Goal: Check status: Check status

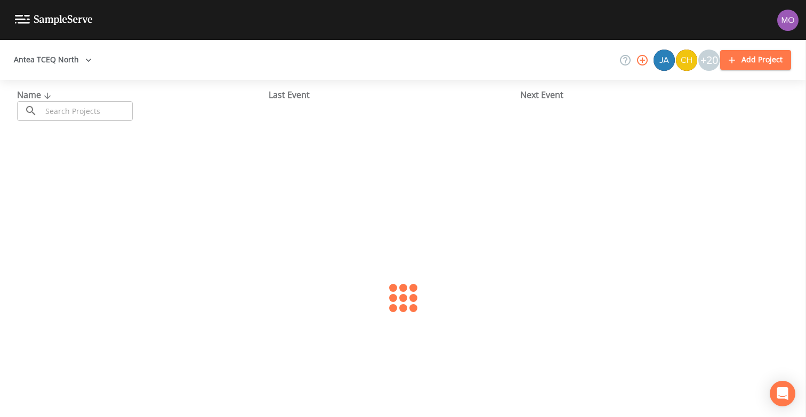
click at [54, 112] on input "text" at bounding box center [87, 111] width 91 height 20
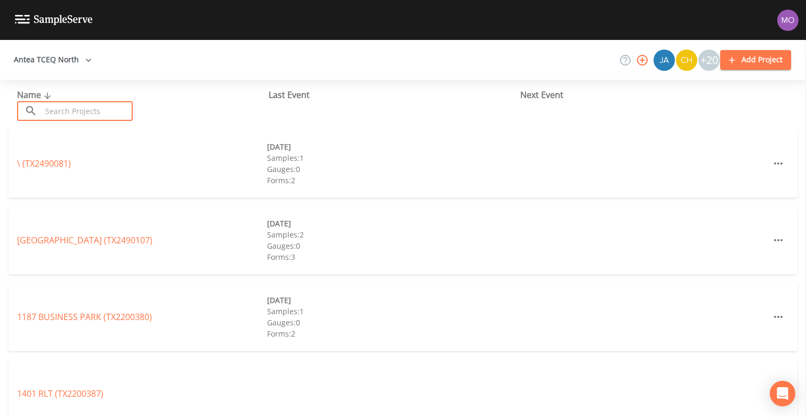
paste input "TX2440001"
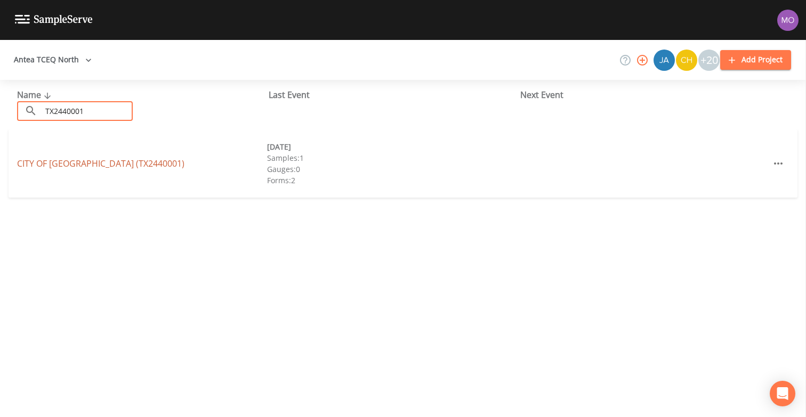
type input "TX2440001"
click at [86, 165] on link "[GEOGRAPHIC_DATA][PERSON_NAME] (TX2440001)" at bounding box center [100, 164] width 167 height 12
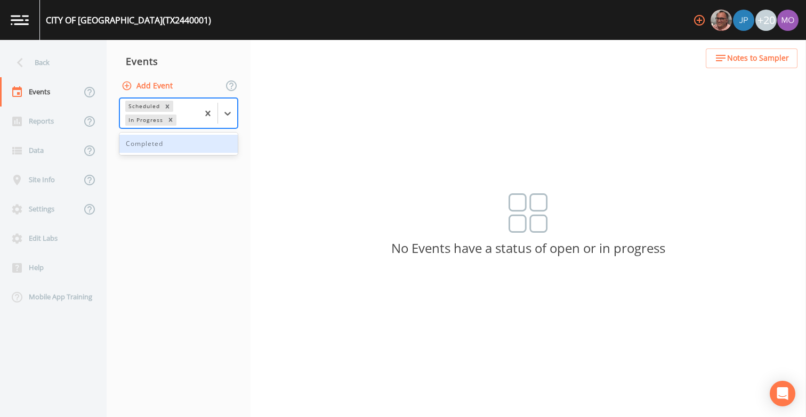
click at [141, 123] on div "In Progress" at bounding box center [144, 120] width 39 height 11
click at [149, 146] on div "Completed" at bounding box center [178, 144] width 118 height 18
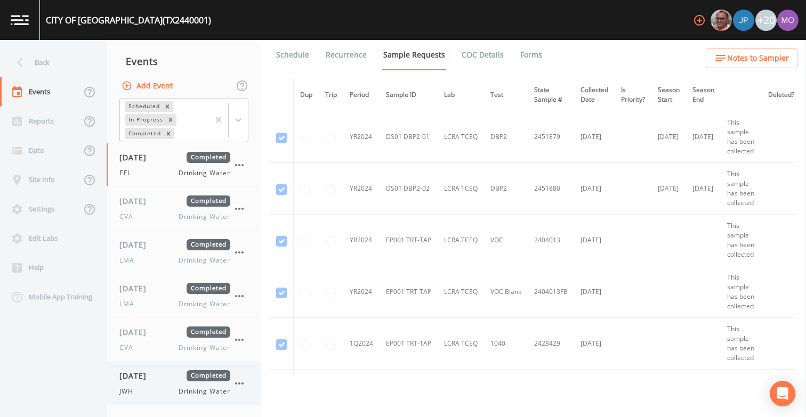
click at [150, 385] on div "[DATE] Completed JWH Drinking Water" at bounding box center [174, 384] width 111 height 26
click at [519, 50] on link "Forms" at bounding box center [531, 55] width 25 height 30
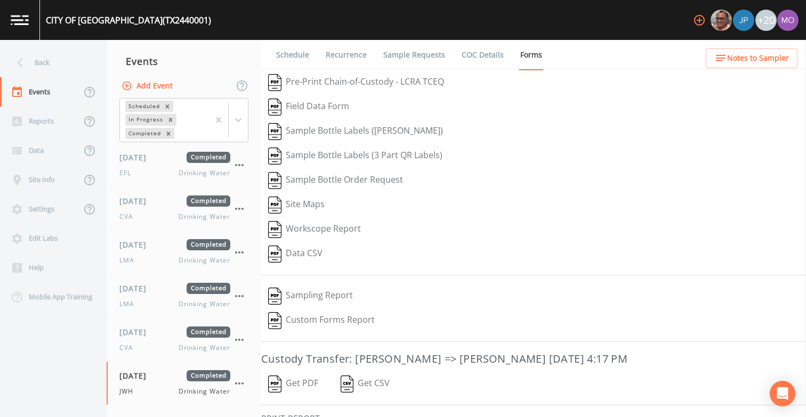
scroll to position [72, 0]
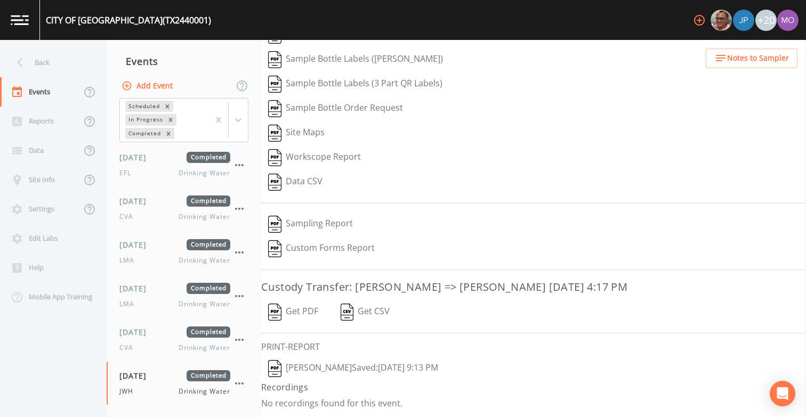
click at [275, 369] on img "button" at bounding box center [274, 368] width 13 height 17
click at [154, 332] on span "[DATE]" at bounding box center [136, 332] width 35 height 11
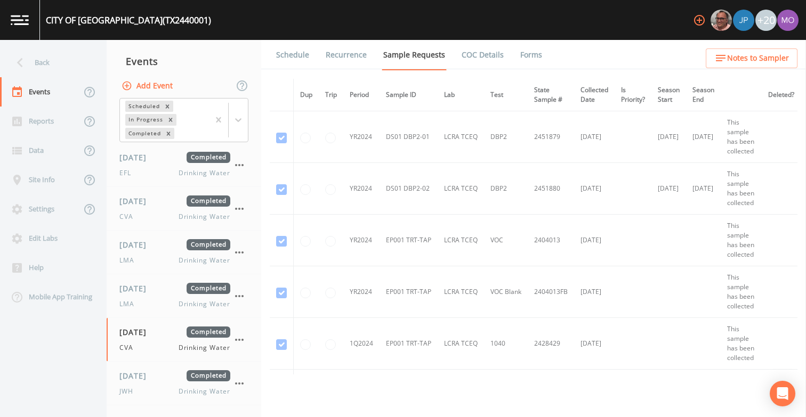
click at [519, 52] on link "Forms" at bounding box center [531, 55] width 25 height 30
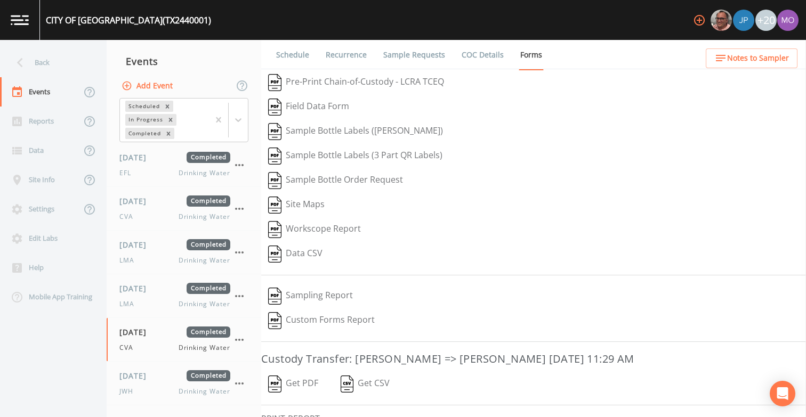
scroll to position [72, 0]
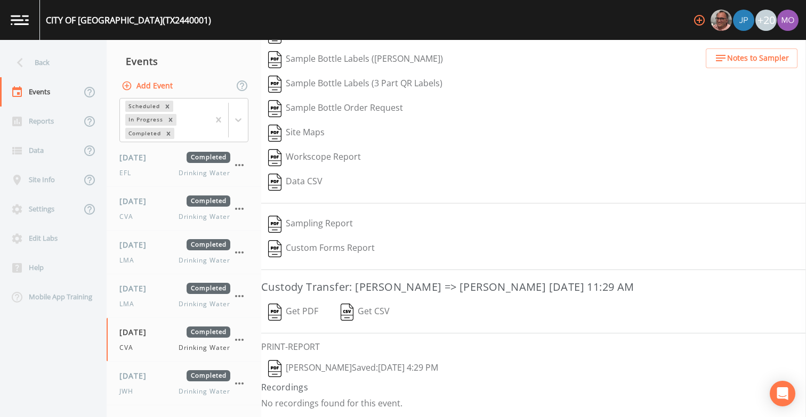
click at [271, 371] on img "button" at bounding box center [274, 368] width 13 height 17
click at [144, 303] on div "LMA Drinking Water" at bounding box center [174, 305] width 111 height 10
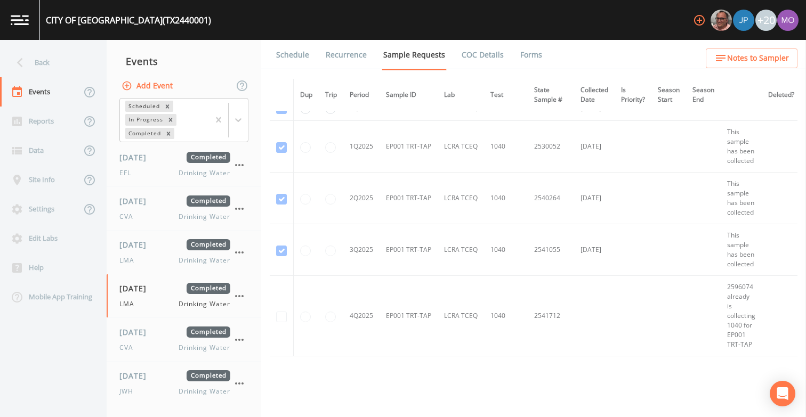
scroll to position [810, 0]
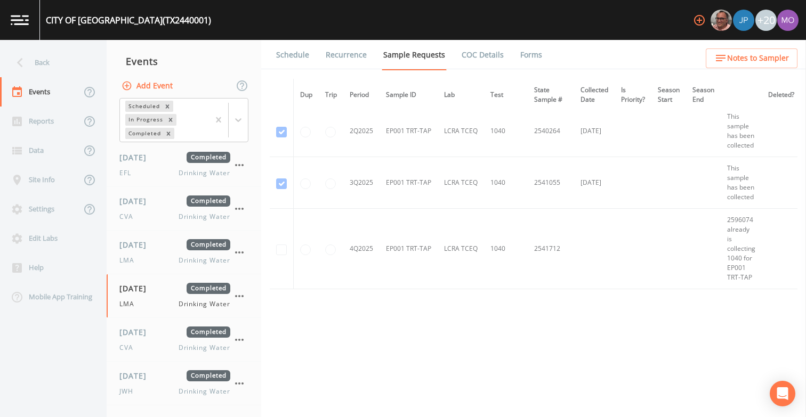
click at [520, 57] on link "Forms" at bounding box center [531, 55] width 25 height 30
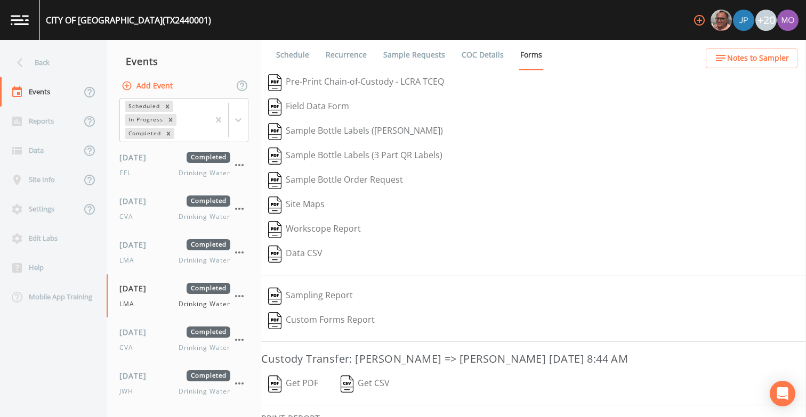
scroll to position [72, 0]
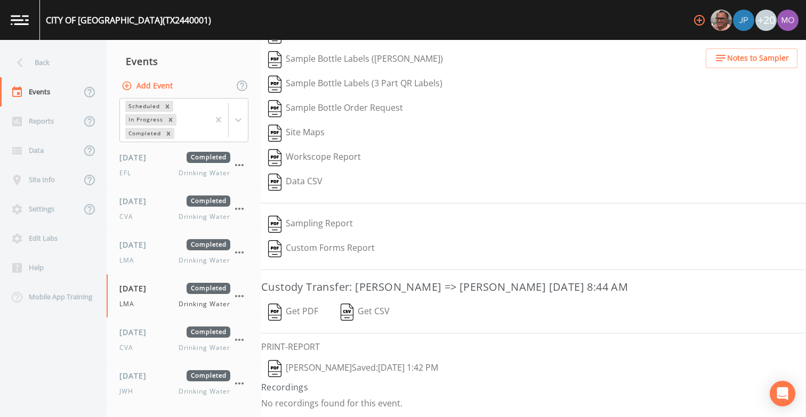
click at [276, 366] on img "button" at bounding box center [274, 368] width 13 height 17
click at [166, 253] on div "[DATE] Completed LMA Drinking Water" at bounding box center [174, 252] width 111 height 26
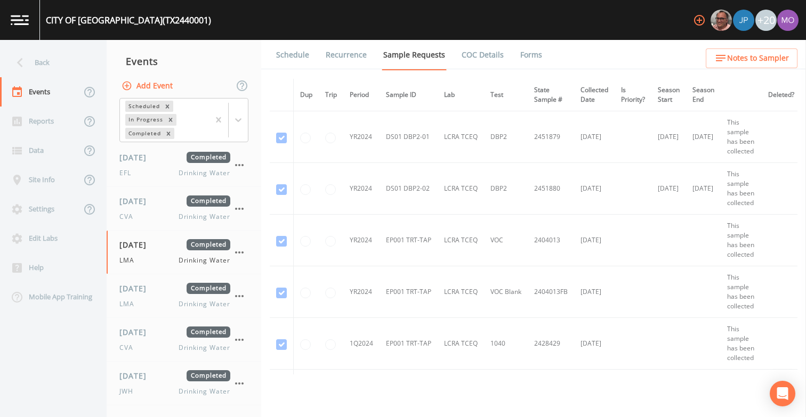
click at [519, 56] on link "Forms" at bounding box center [531, 55] width 25 height 30
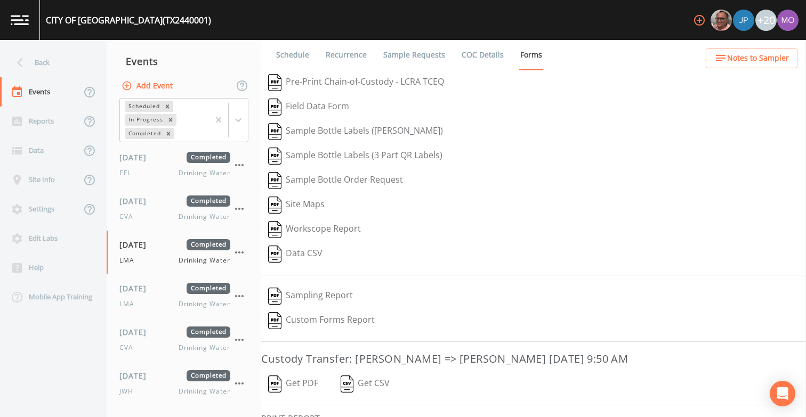
scroll to position [72, 0]
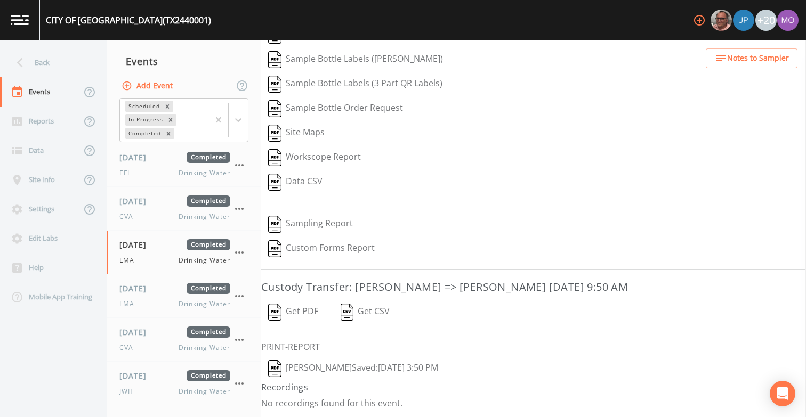
click at [278, 369] on img "button" at bounding box center [274, 368] width 13 height 17
